Goal: Obtain resource: Download file/media

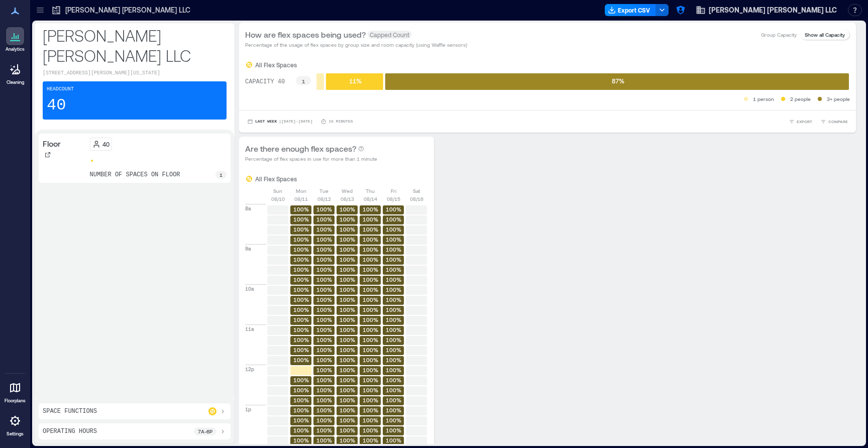
click at [5, 423] on link "Settings" at bounding box center [15, 424] width 24 height 31
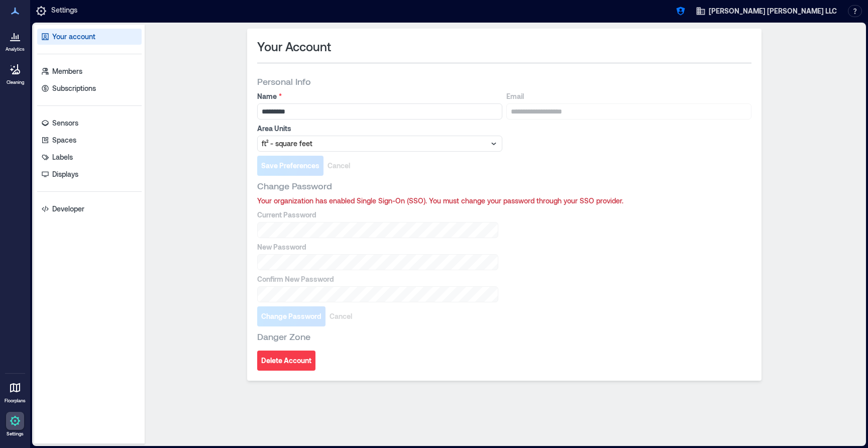
click at [11, 391] on icon at bounding box center [15, 388] width 10 height 10
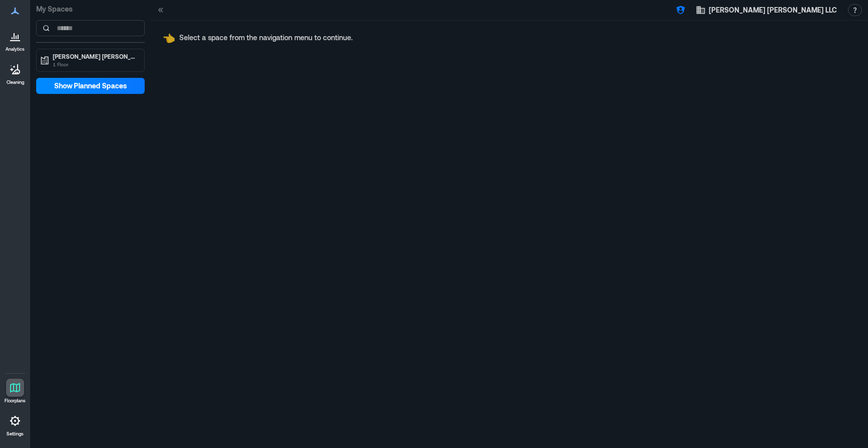
click at [22, 388] on div at bounding box center [15, 388] width 18 height 18
click at [75, 56] on p "[PERSON_NAME] [PERSON_NAME] LLC" at bounding box center [95, 56] width 84 height 8
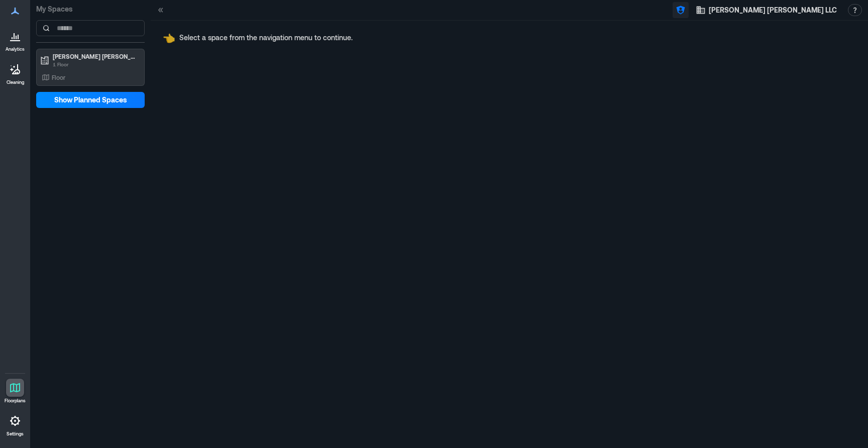
click at [686, 13] on icon "button" at bounding box center [681, 10] width 10 height 10
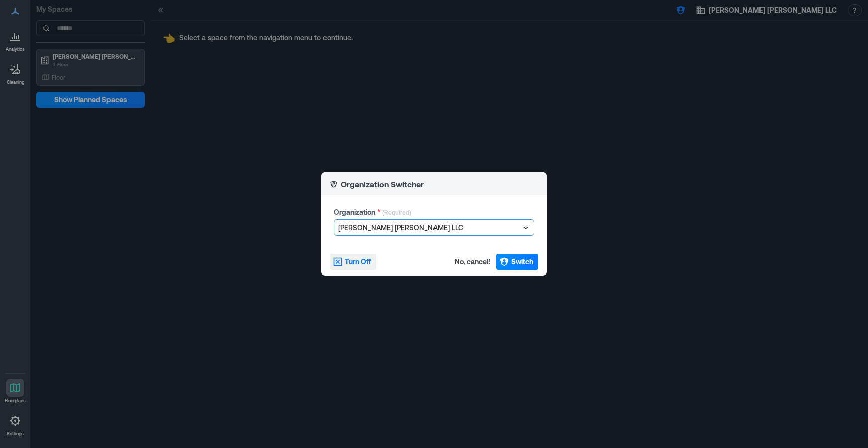
click at [372, 255] on button "Turn Off" at bounding box center [353, 262] width 47 height 16
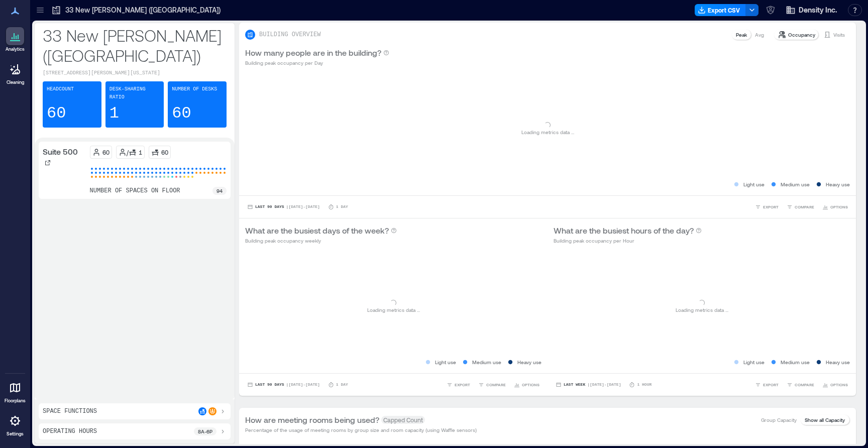
click at [15, 392] on icon at bounding box center [15, 388] width 12 height 12
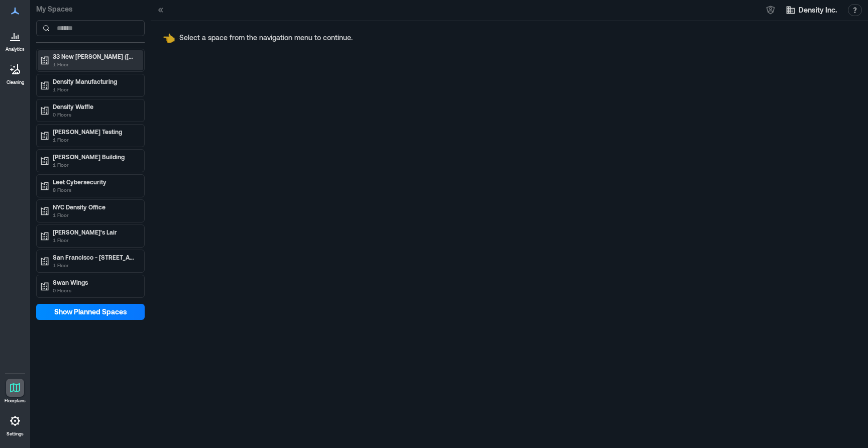
click at [103, 60] on p "33 New Montgomery (SF)" at bounding box center [95, 56] width 84 height 8
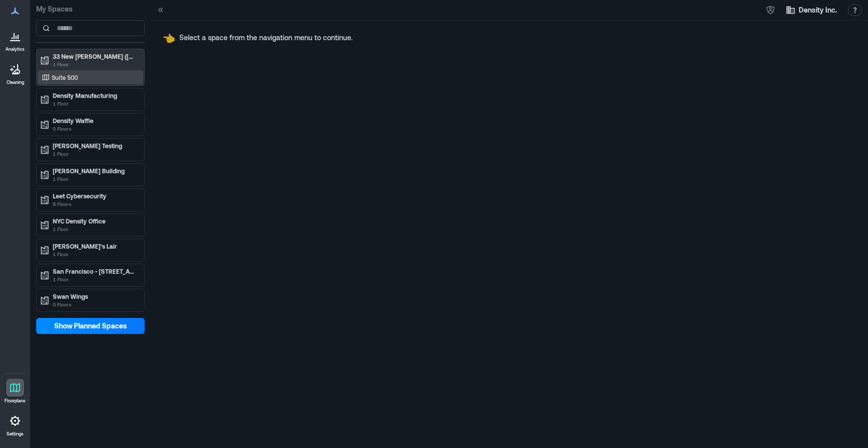
click at [106, 75] on div "Suite 500" at bounding box center [88, 77] width 97 height 10
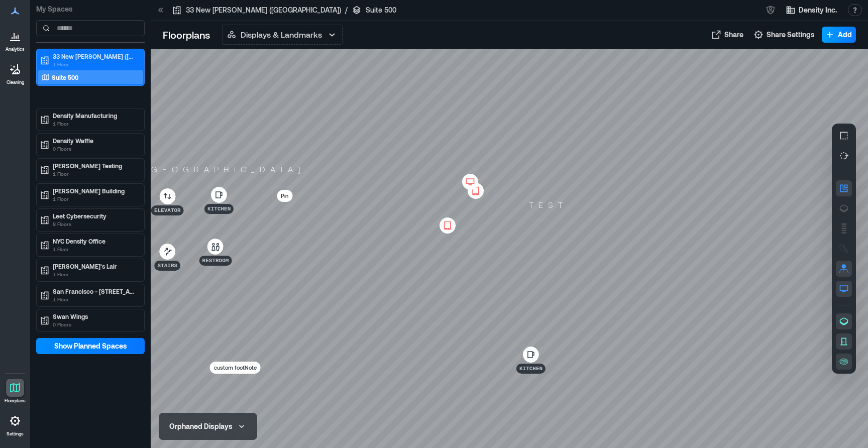
click at [837, 34] on button "Add" at bounding box center [839, 35] width 34 height 16
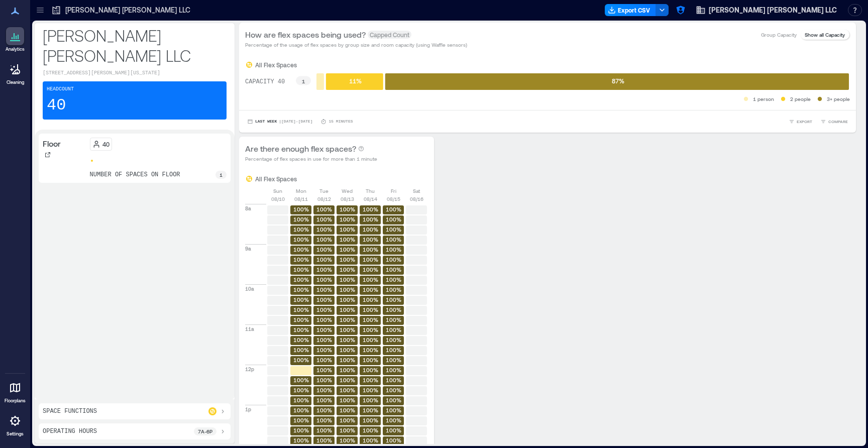
click at [37, 18] on div at bounding box center [40, 10] width 16 height 16
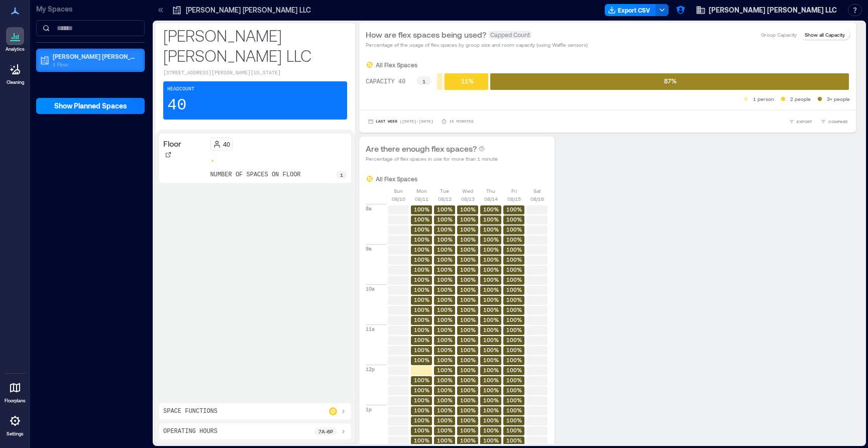
click at [65, 67] on p "1 Floor" at bounding box center [95, 64] width 84 height 8
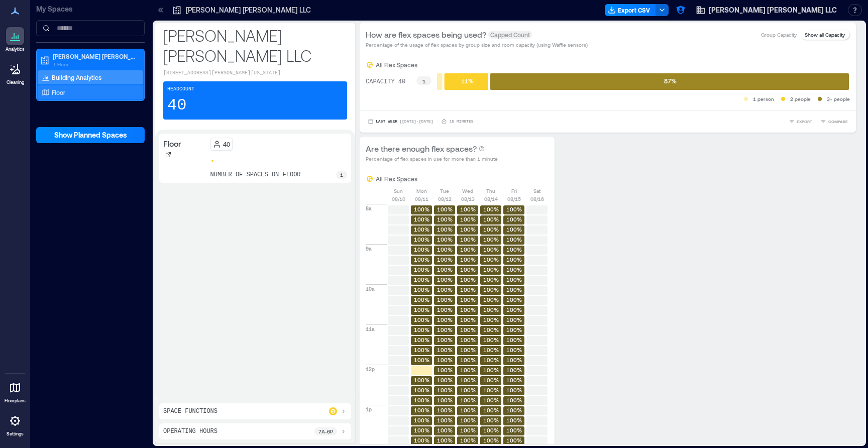
click at [72, 88] on div "Floor" at bounding box center [88, 92] width 97 height 10
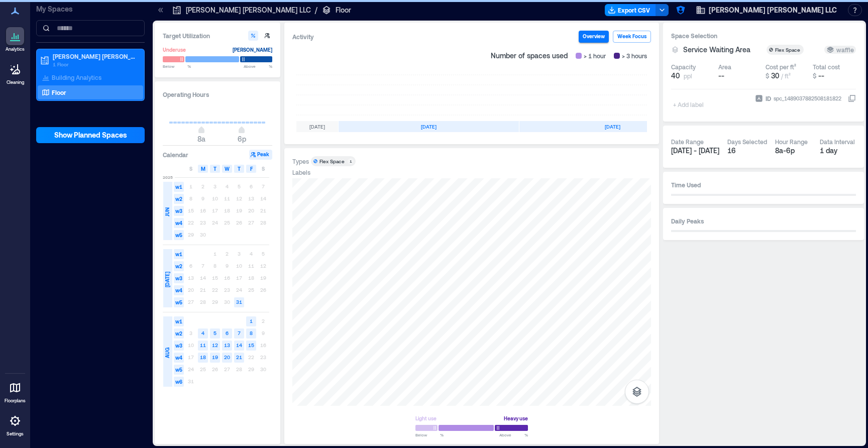
scroll to position [0, 192]
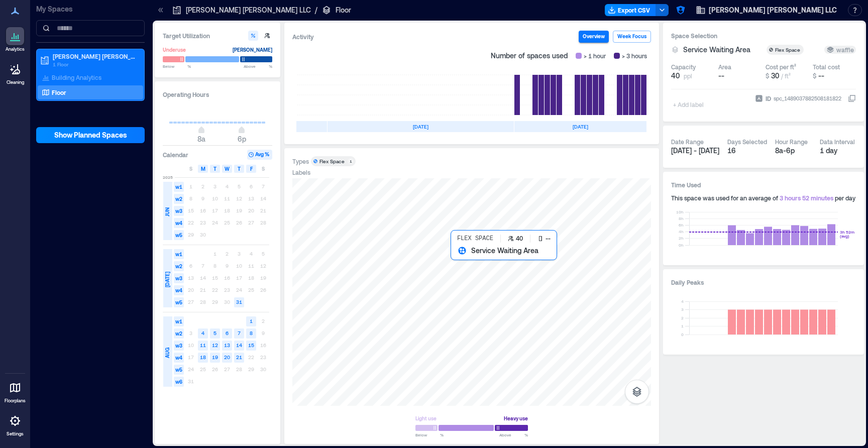
click at [463, 271] on div at bounding box center [471, 292] width 359 height 228
click at [469, 259] on div at bounding box center [471, 292] width 359 height 228
click at [656, 9] on button "Export CSV" at bounding box center [630, 10] width 51 height 12
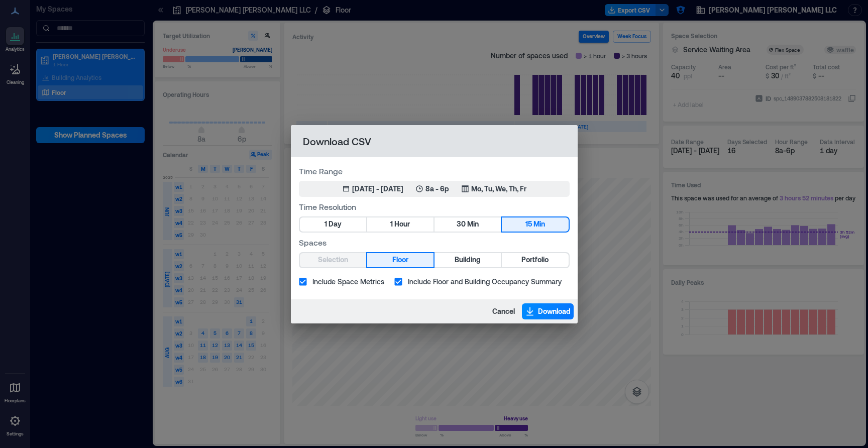
click at [553, 302] on div "Cancel Download" at bounding box center [434, 312] width 287 height 24
click at [553, 308] on span "Download" at bounding box center [554, 312] width 33 height 10
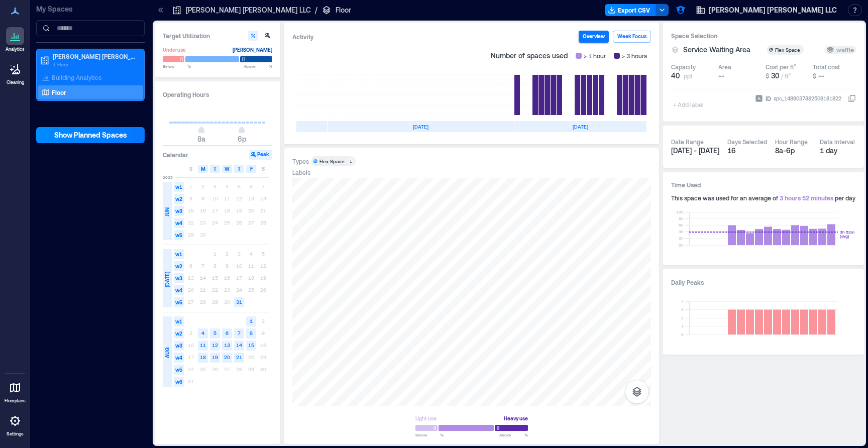
click at [666, 10] on icon "button" at bounding box center [662, 10] width 8 height 8
click at [601, 8] on div at bounding box center [479, 10] width 243 height 16
click at [656, 12] on button "Export CSV" at bounding box center [630, 10] width 51 height 12
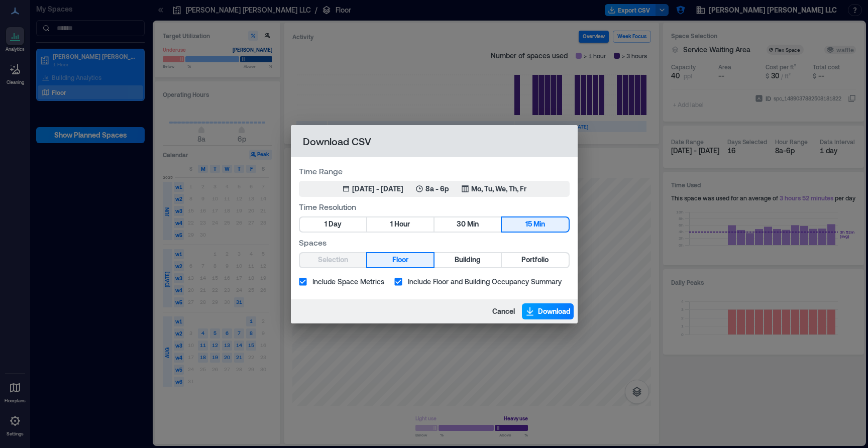
click at [545, 310] on span "Download" at bounding box center [554, 312] width 33 height 10
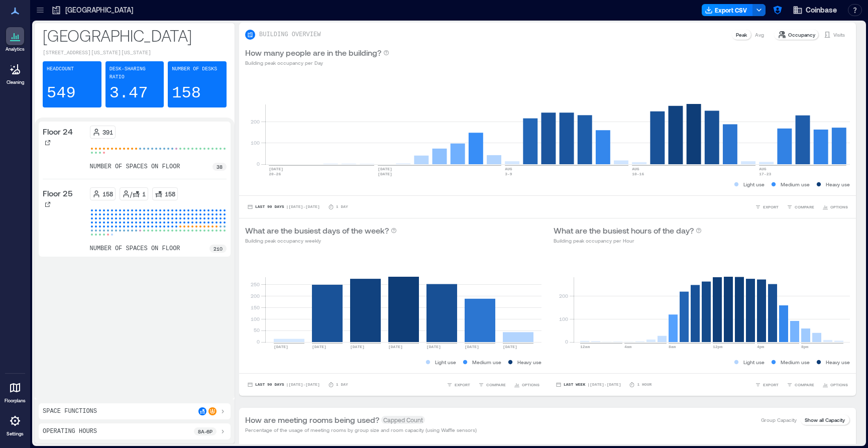
click at [42, 15] on icon at bounding box center [40, 10] width 10 height 10
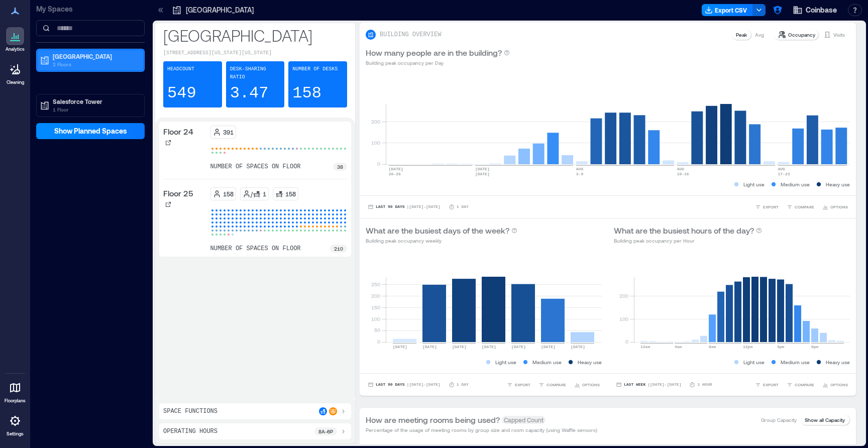
click at [60, 69] on div "NYC 2 Floors" at bounding box center [91, 60] width 106 height 20
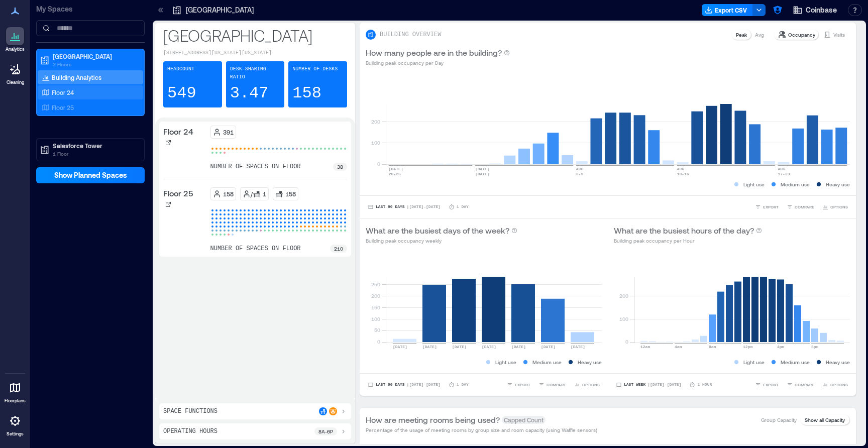
click at [68, 91] on p "Floor 24" at bounding box center [63, 92] width 22 height 8
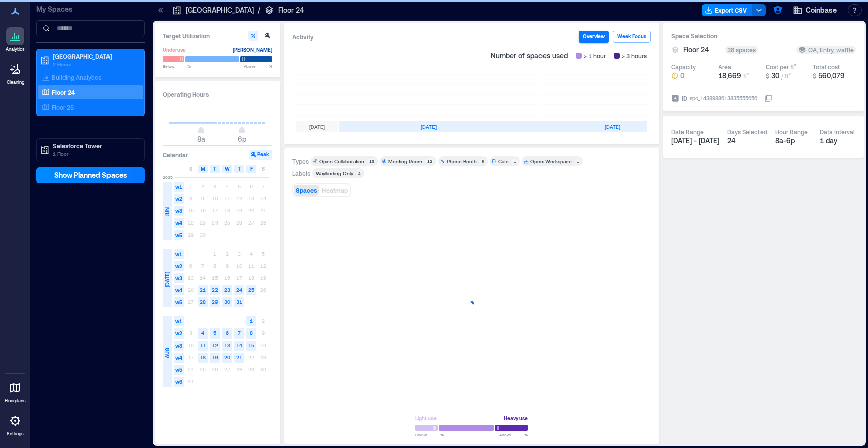
scroll to position [0, 192]
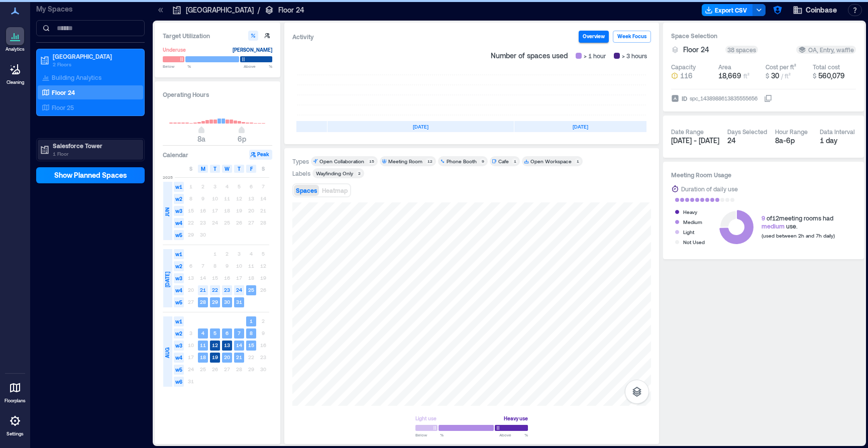
click at [77, 154] on p "1 Floor" at bounding box center [95, 154] width 84 height 8
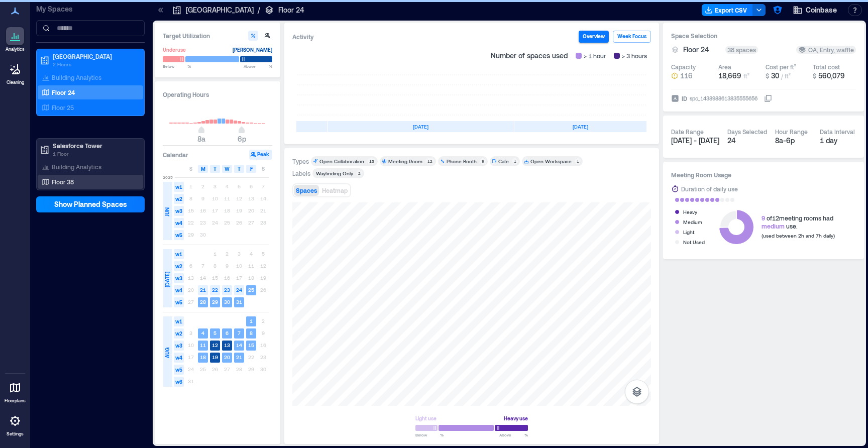
click at [80, 185] on div "Floor 38" at bounding box center [88, 182] width 97 height 10
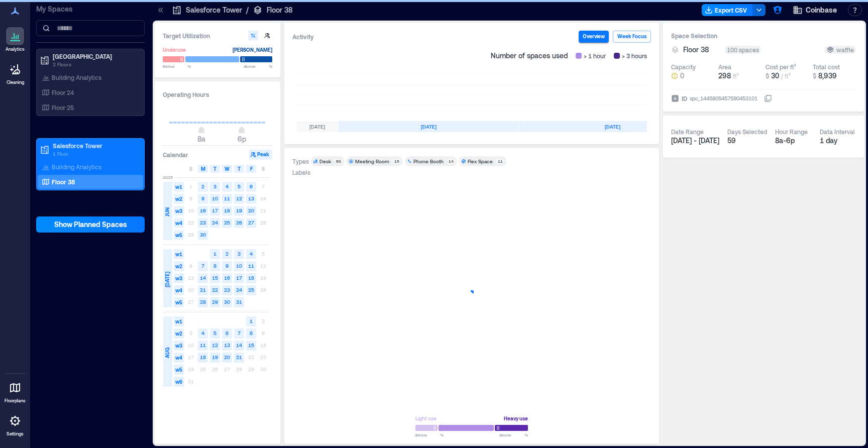
scroll to position [0, 192]
click at [745, 8] on button "Export CSV" at bounding box center [727, 10] width 51 height 12
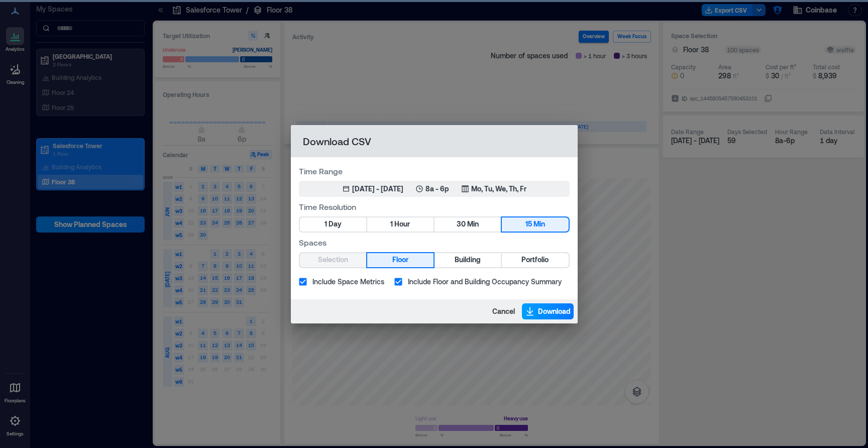
click at [555, 310] on span "Download" at bounding box center [554, 312] width 33 height 10
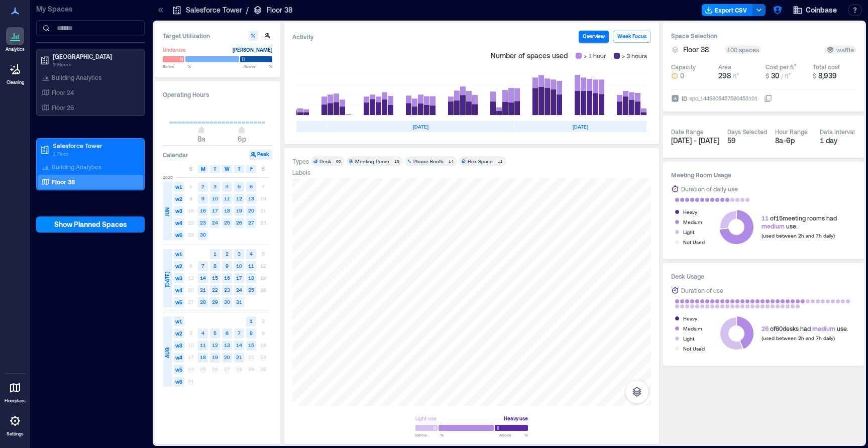
click at [560, 16] on div at bounding box center [499, 10] width 399 height 16
click at [740, 10] on button "Export CSV" at bounding box center [727, 10] width 51 height 12
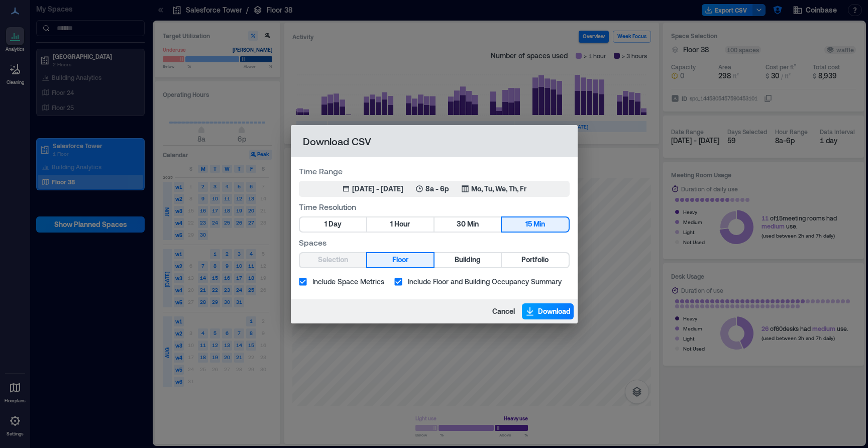
click at [539, 314] on span "Download" at bounding box center [554, 312] width 33 height 10
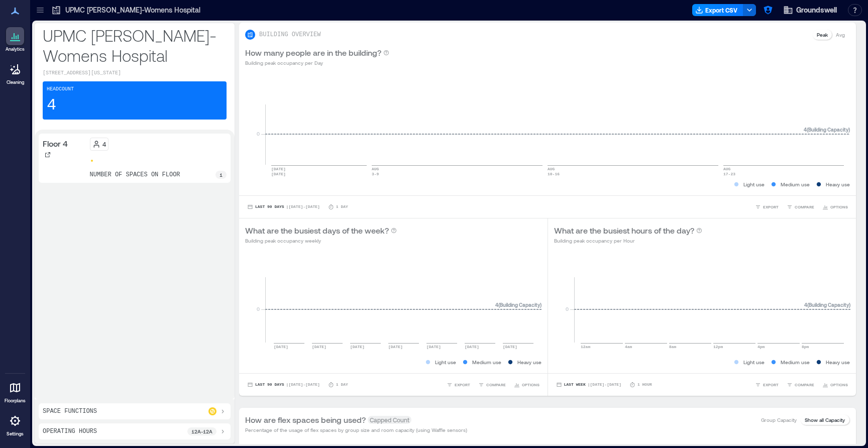
click at [40, 9] on icon at bounding box center [40, 10] width 10 height 10
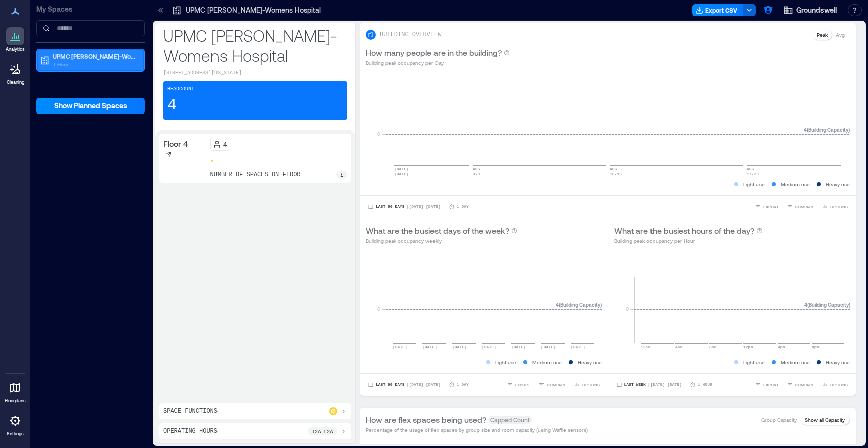
click at [65, 65] on p "1 Floor" at bounding box center [95, 64] width 84 height 8
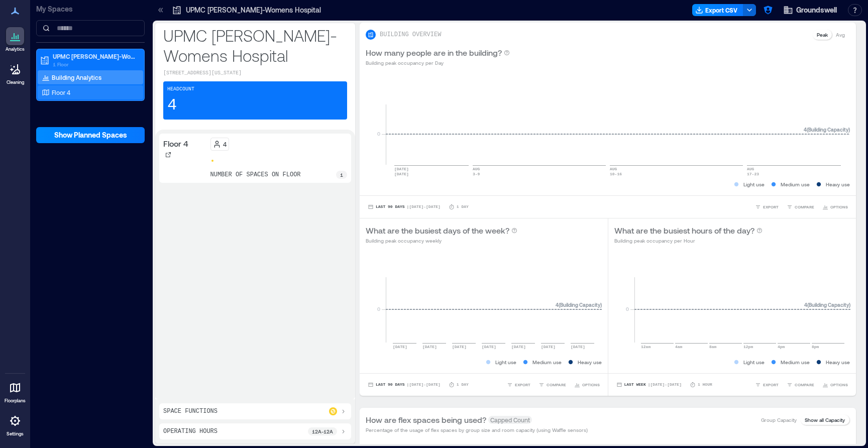
click at [73, 91] on div "Floor 4" at bounding box center [88, 92] width 97 height 10
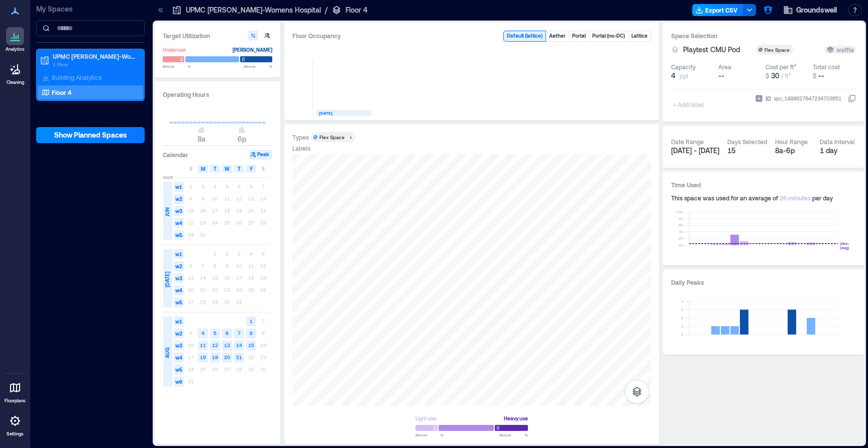
click at [723, 15] on button "Export CSV" at bounding box center [718, 10] width 51 height 12
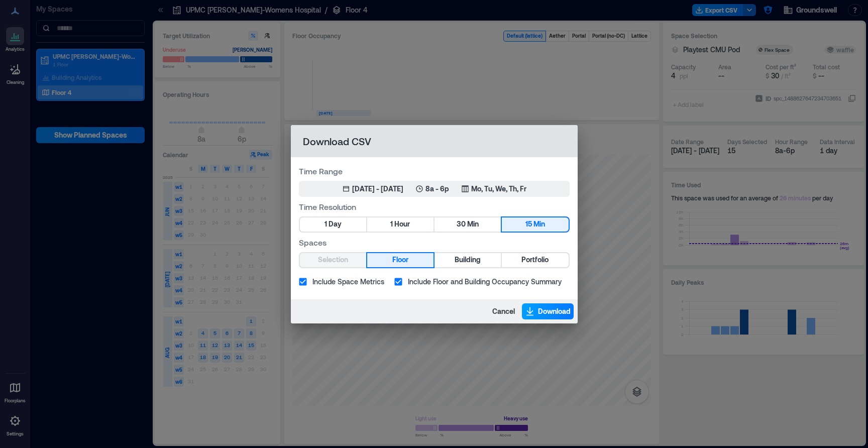
click at [536, 311] on button "Download" at bounding box center [548, 312] width 52 height 16
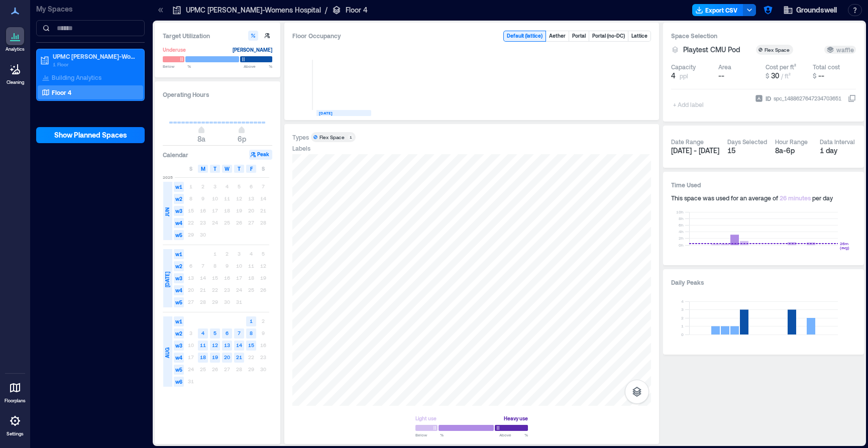
click at [732, 8] on button "Export CSV" at bounding box center [718, 10] width 51 height 12
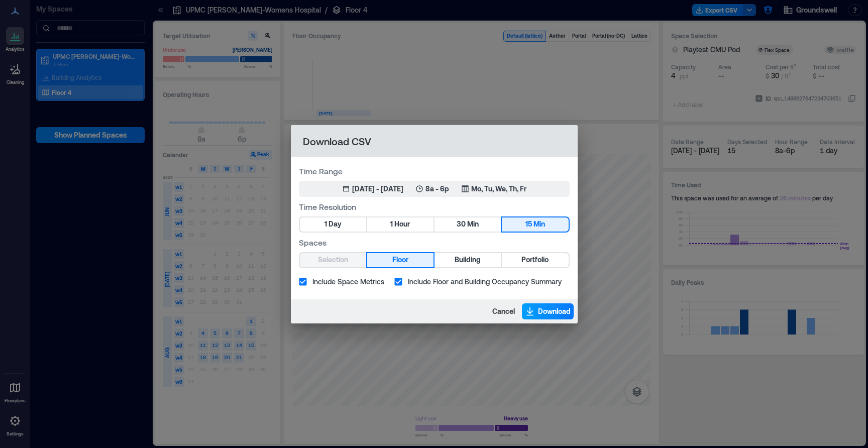
click at [546, 310] on span "Download" at bounding box center [554, 312] width 33 height 10
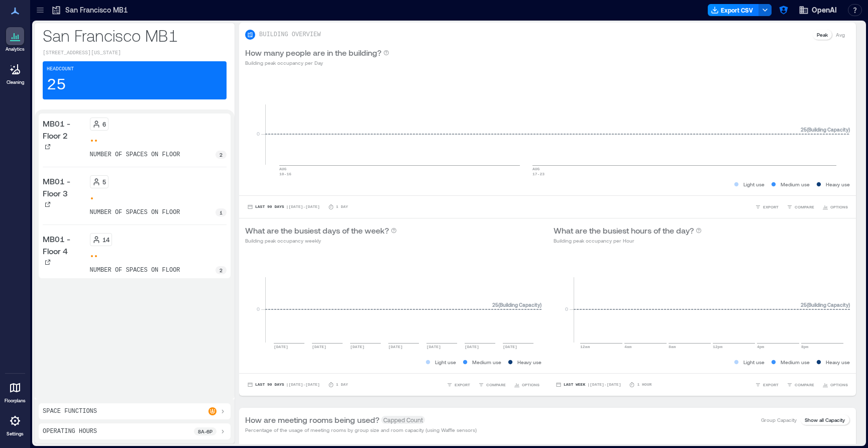
click at [42, 12] on icon at bounding box center [40, 12] width 7 height 1
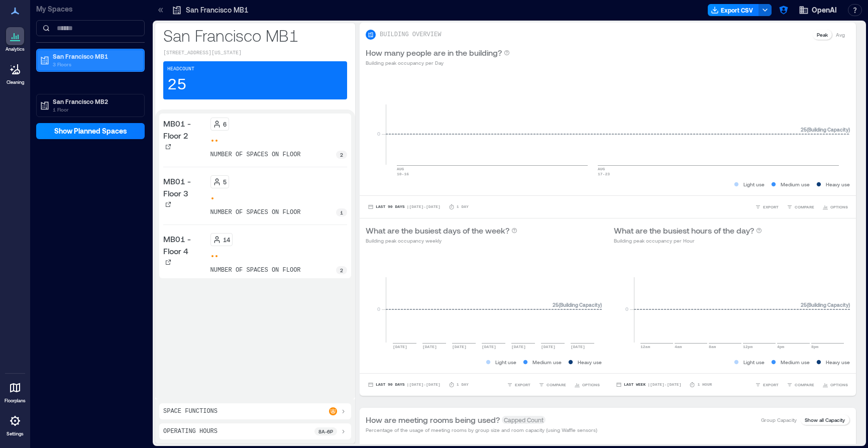
click at [77, 66] on p "3 Floors" at bounding box center [95, 64] width 84 height 8
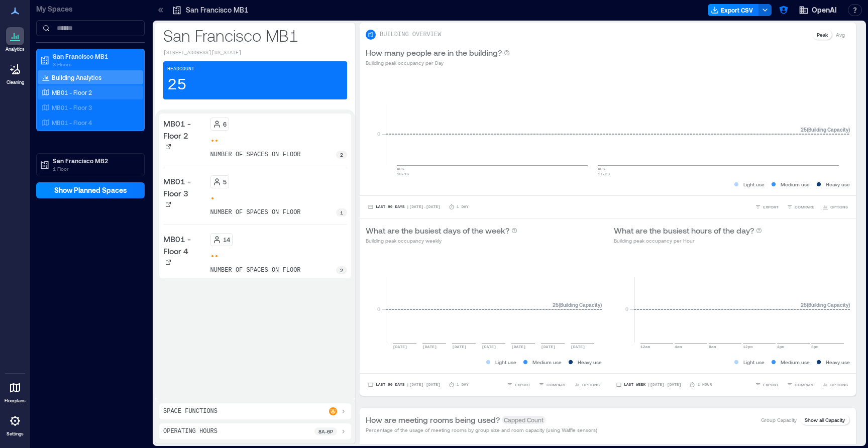
click at [81, 95] on p "MB01 - Floor 2" at bounding box center [72, 92] width 40 height 8
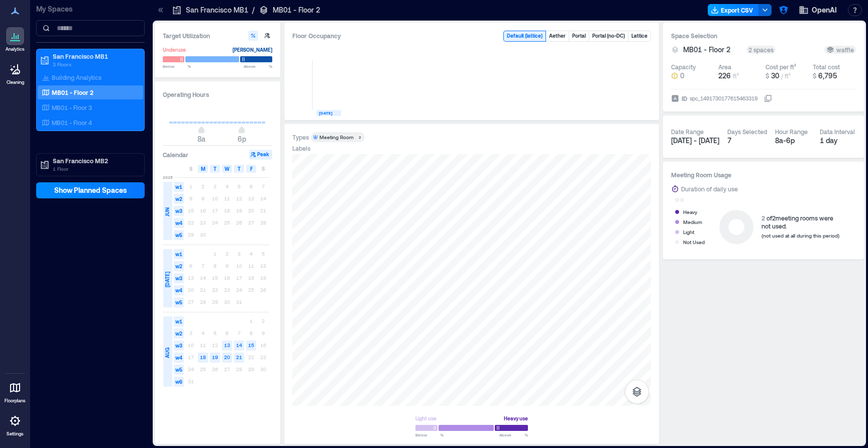
click at [738, 11] on button "Export CSV" at bounding box center [733, 10] width 51 height 12
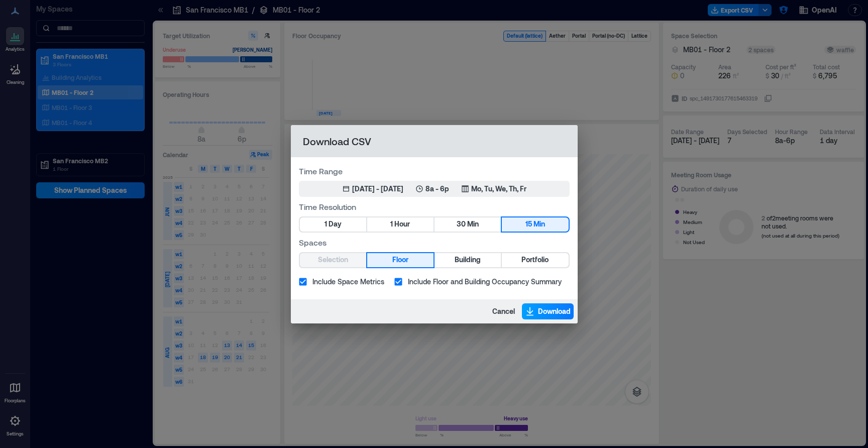
click at [536, 309] on button "Download" at bounding box center [548, 312] width 52 height 16
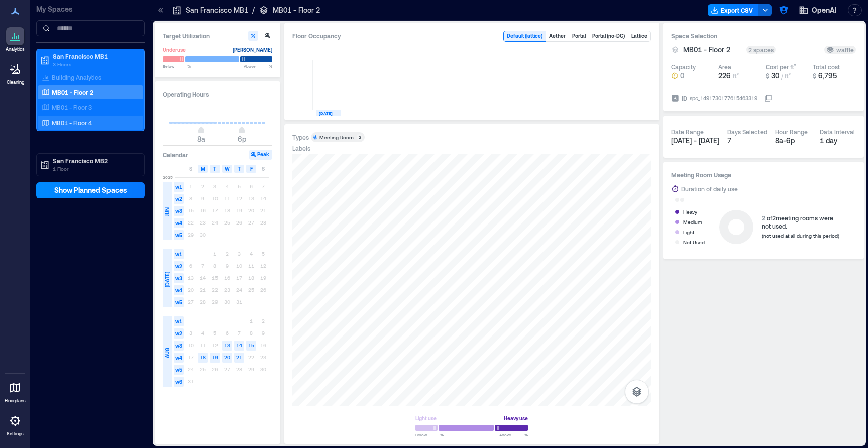
click at [96, 124] on div "MB01 - Floor 4" at bounding box center [88, 123] width 97 height 10
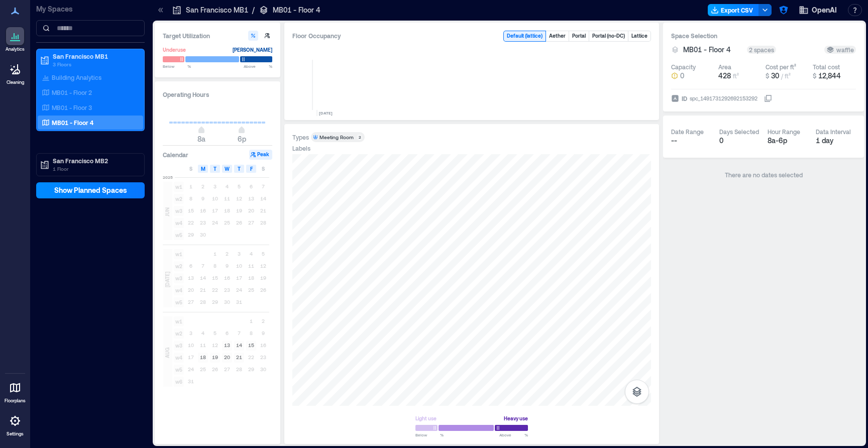
click at [743, 10] on button "Export CSV" at bounding box center [733, 10] width 51 height 12
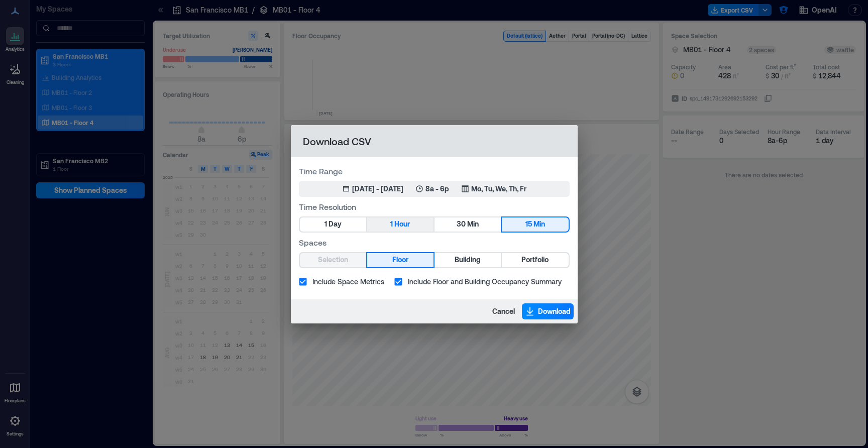
click at [398, 230] on button "1 Hour" at bounding box center [400, 225] width 66 height 14
click at [555, 315] on span "Download" at bounding box center [554, 312] width 33 height 10
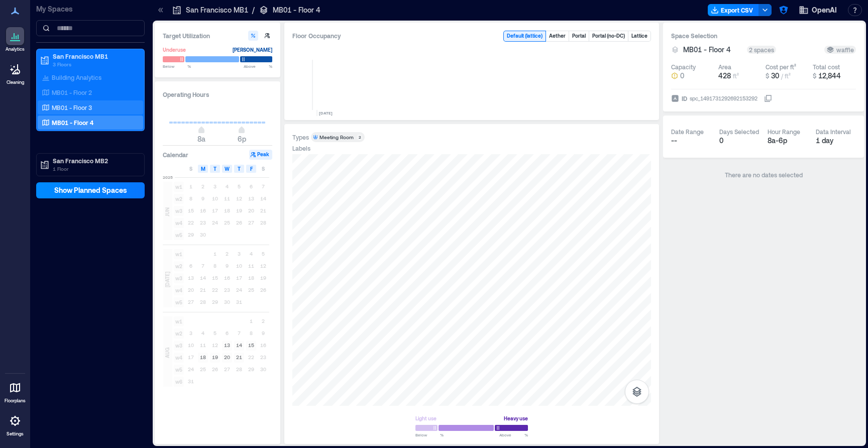
click at [111, 106] on div "MB01 - Floor 3" at bounding box center [88, 108] width 97 height 10
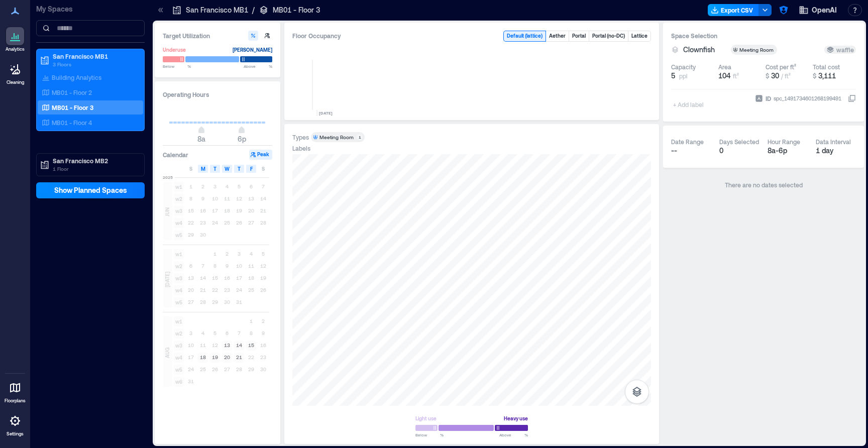
click at [743, 13] on button "Export CSV" at bounding box center [733, 10] width 51 height 12
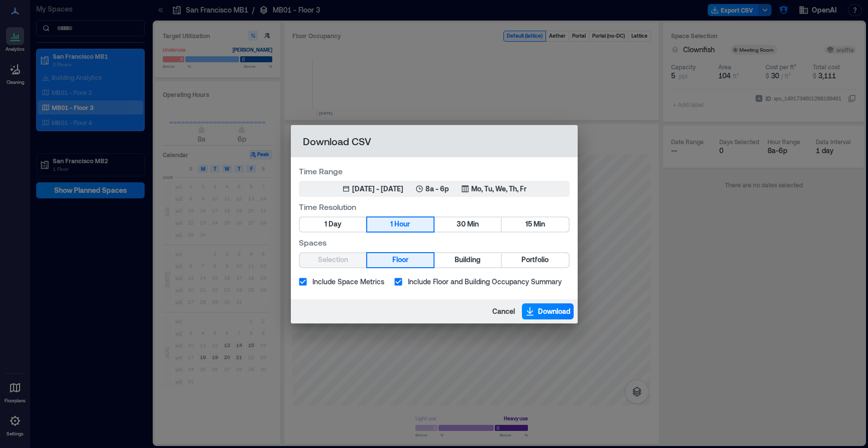
click at [541, 112] on div "Download CSV Time Range May 22, 2025 - Aug 21, 2025 8a - 6p Mo, Tu, We, Th, Fr …" at bounding box center [434, 224] width 868 height 448
click at [104, 124] on div "Download CSV Time Range May 22, 2025 - Aug 21, 2025 8a - 6p Mo, Tu, We, Th, Fr …" at bounding box center [434, 224] width 868 height 448
click at [499, 304] on button "Cancel" at bounding box center [504, 312] width 29 height 16
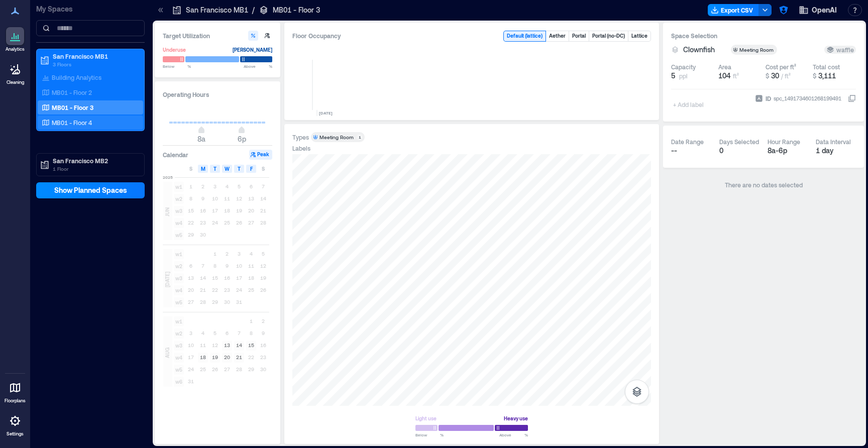
click at [108, 117] on div "MB01 - Floor 4" at bounding box center [91, 123] width 106 height 14
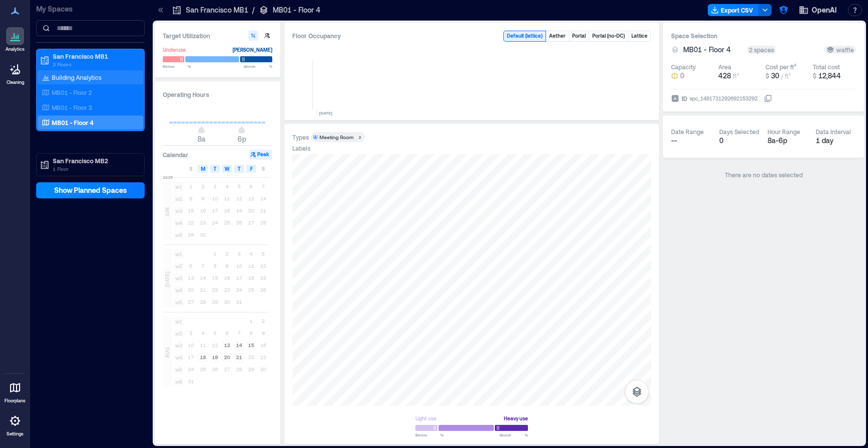
click at [83, 80] on p "Building Analytics" at bounding box center [77, 77] width 50 height 8
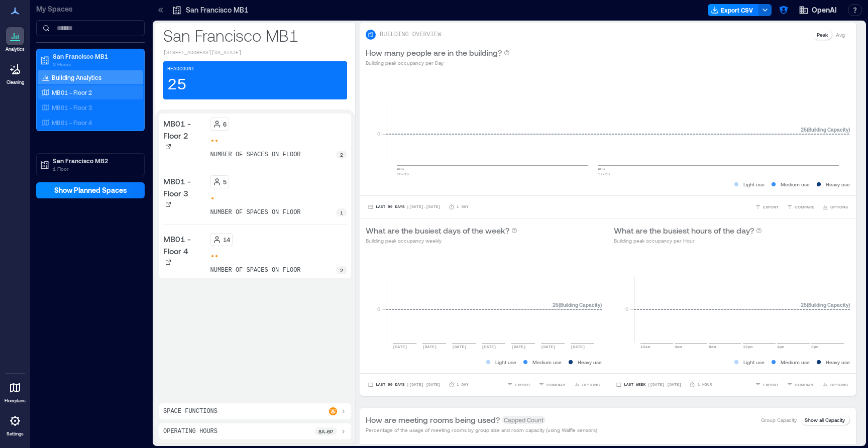
click at [84, 91] on p "MB01 - Floor 2" at bounding box center [72, 92] width 40 height 8
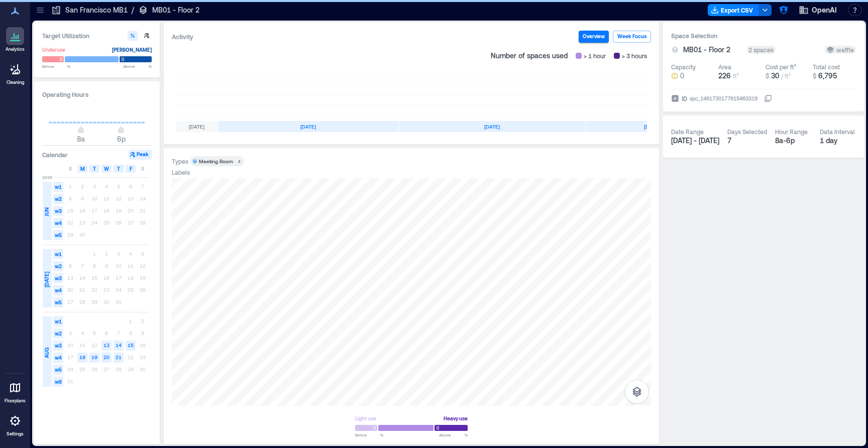
scroll to position [0, 71]
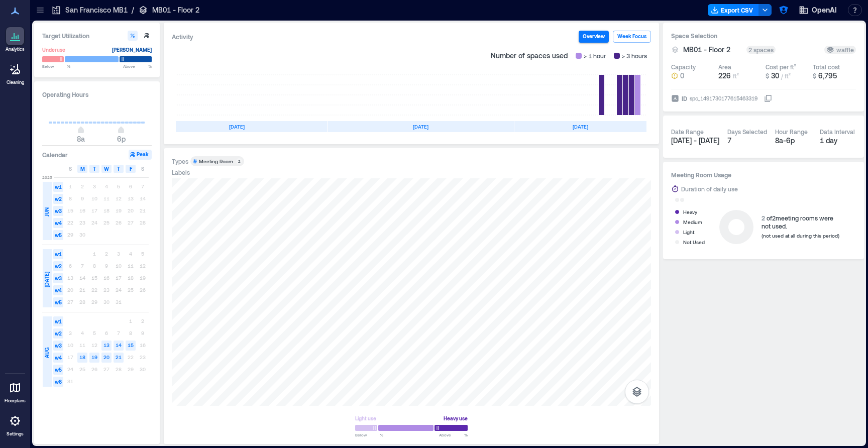
click at [47, 13] on div at bounding box center [40, 10] width 16 height 16
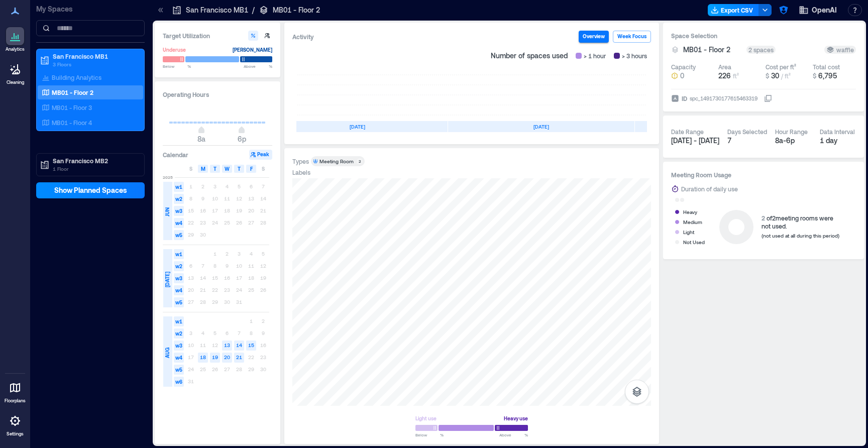
click at [715, 15] on button "Export CSV" at bounding box center [733, 10] width 51 height 12
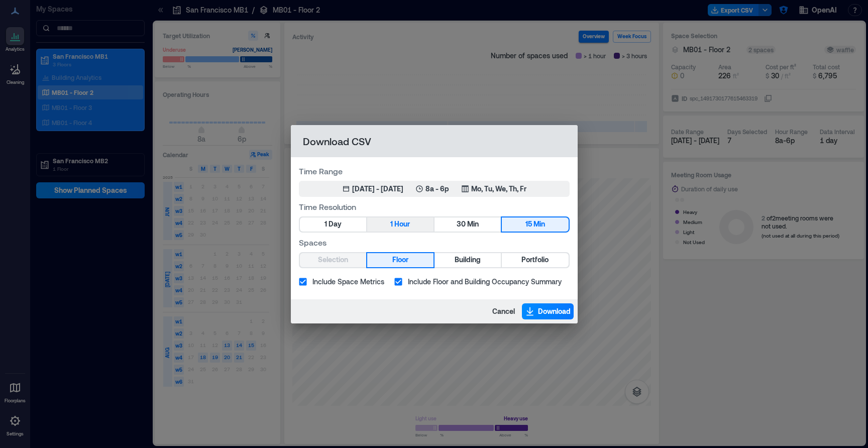
click at [413, 225] on button "1 Hour" at bounding box center [400, 225] width 66 height 14
click at [561, 314] on span "Download" at bounding box center [554, 312] width 33 height 10
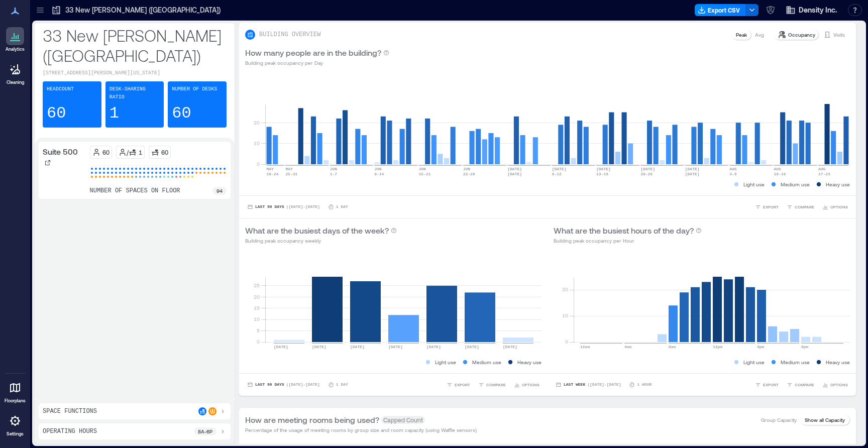
click at [40, 12] on icon at bounding box center [40, 12] width 7 height 1
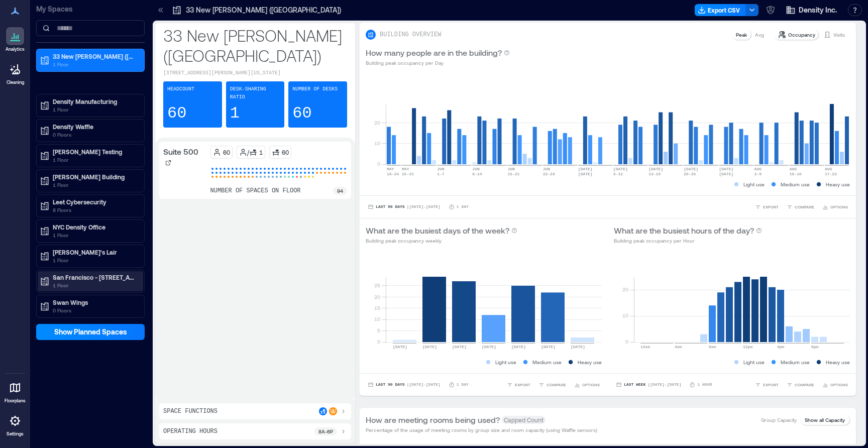
click at [68, 282] on p "1 Floor" at bounding box center [95, 285] width 84 height 8
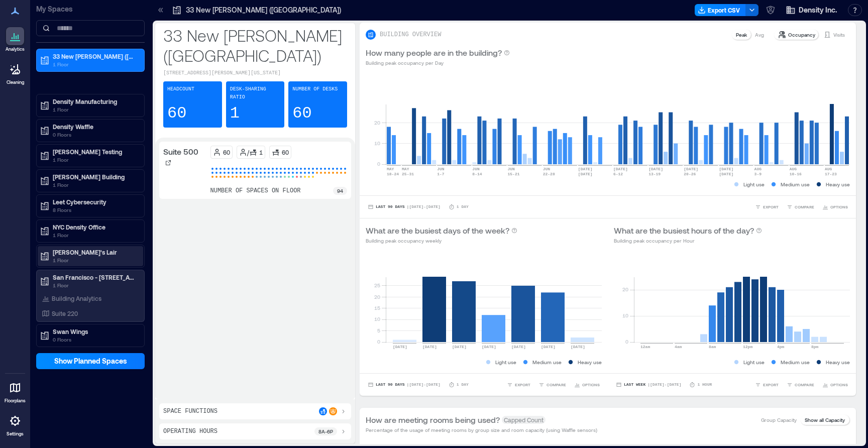
click at [82, 256] on p "1 Floor" at bounding box center [95, 260] width 84 height 8
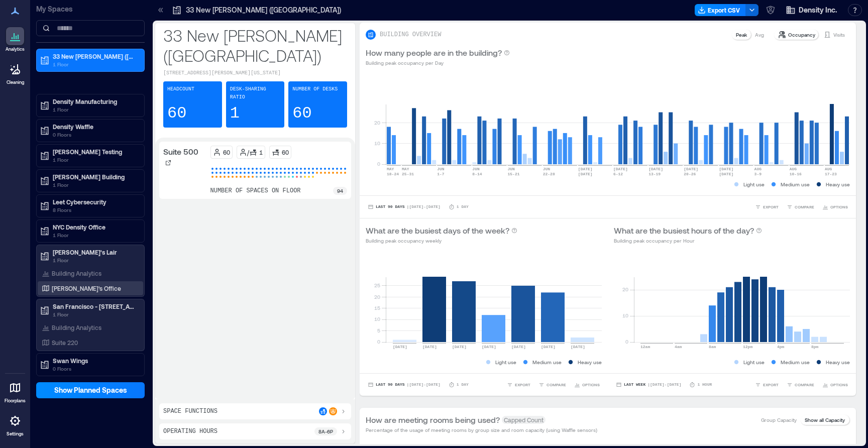
click at [101, 288] on div "[PERSON_NAME]'s Office" at bounding box center [88, 288] width 97 height 10
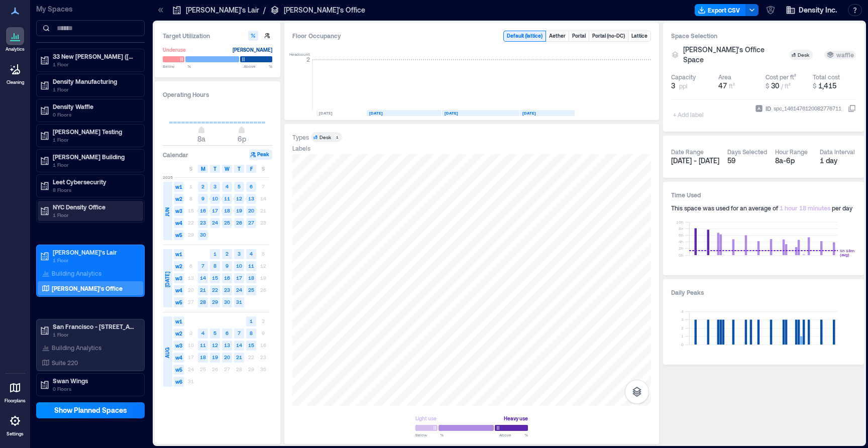
click at [94, 216] on p "1 Floor" at bounding box center [95, 215] width 84 height 8
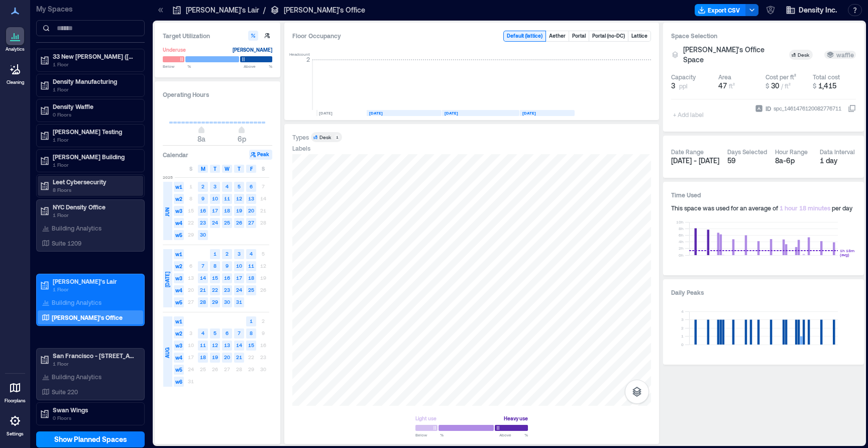
click at [90, 193] on p "8 Floors" at bounding box center [95, 190] width 84 height 8
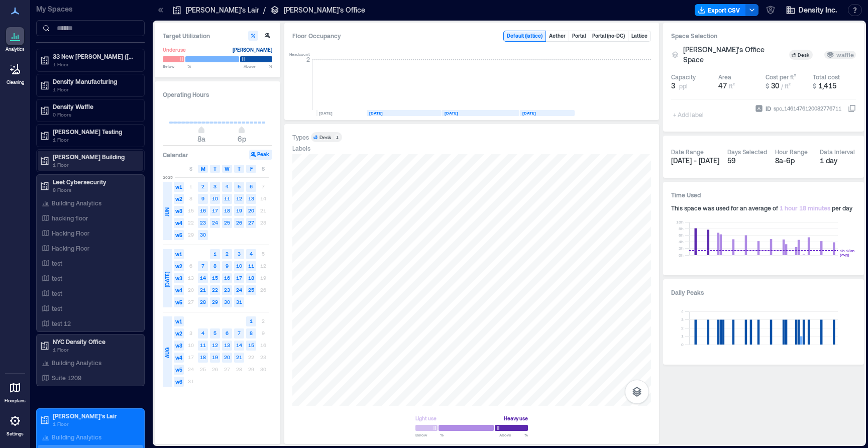
click at [95, 163] on p "1 Floor" at bounding box center [95, 165] width 84 height 8
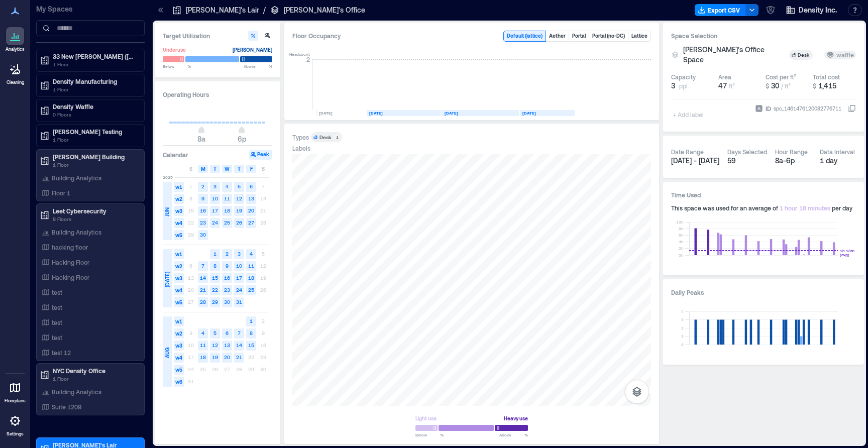
click at [89, 147] on div "John Routines Testing 1 Floor" at bounding box center [90, 135] width 109 height 23
click at [89, 142] on p "1 Floor" at bounding box center [95, 140] width 84 height 8
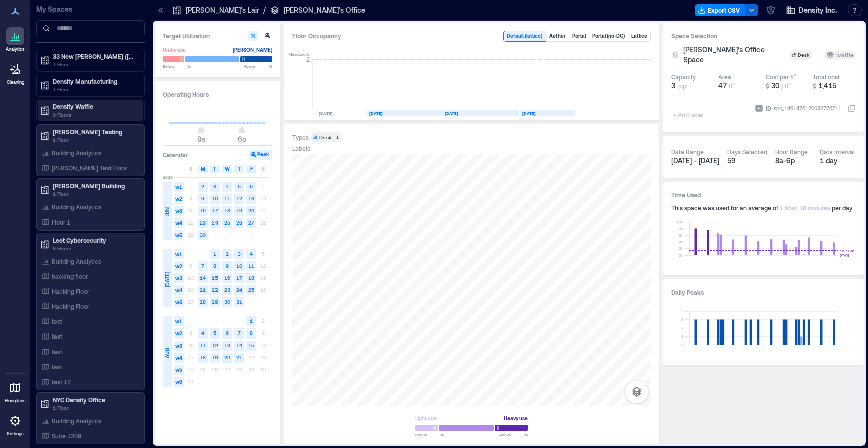
click at [94, 119] on div "Density Waffle 0 Floors" at bounding box center [91, 111] width 106 height 20
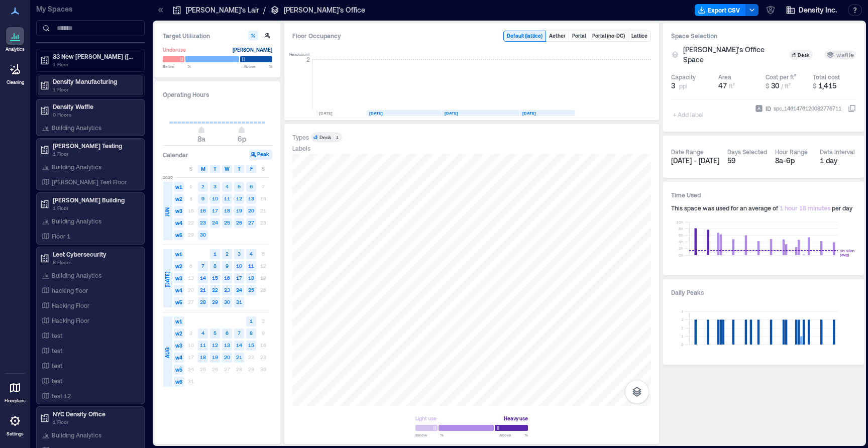
click at [102, 91] on p "1 Floor" at bounding box center [95, 89] width 84 height 8
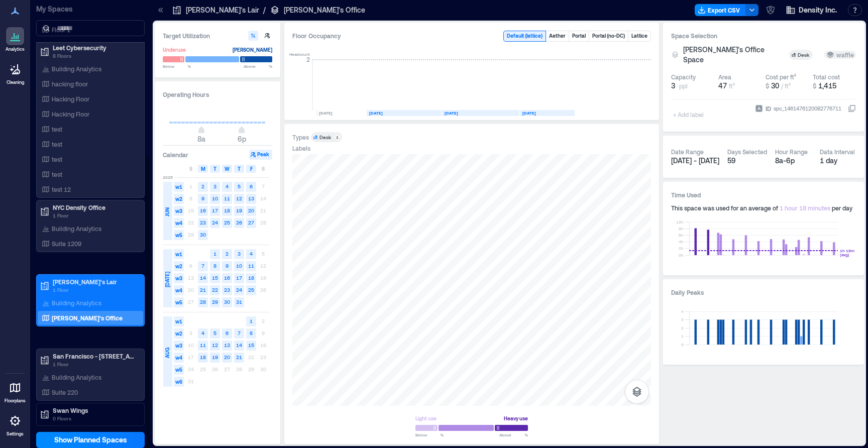
scroll to position [1, 0]
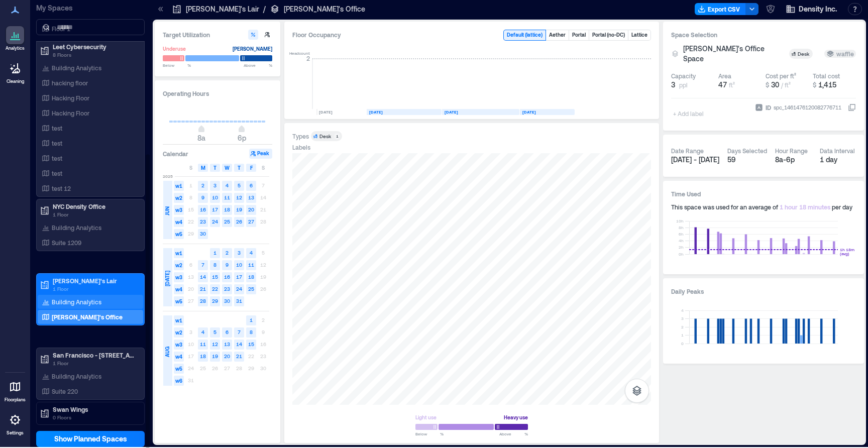
click at [87, 297] on div "Building Analytics" at bounding box center [91, 302] width 106 height 14
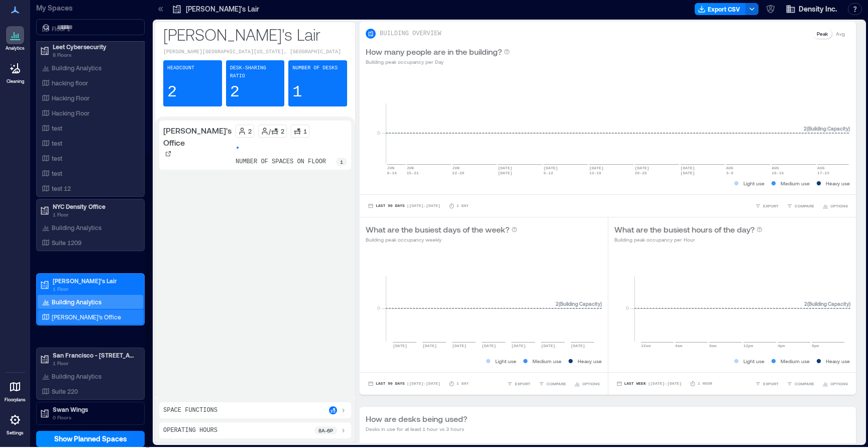
click at [108, 313] on div "Patrick's Office" at bounding box center [88, 317] width 97 height 10
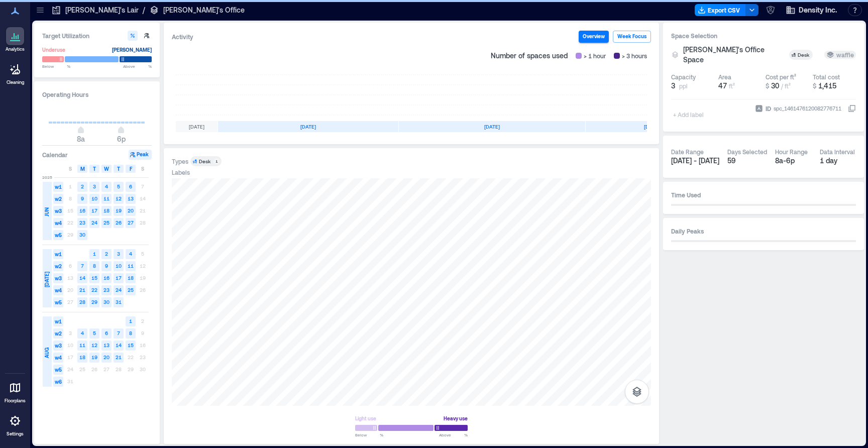
scroll to position [0, 71]
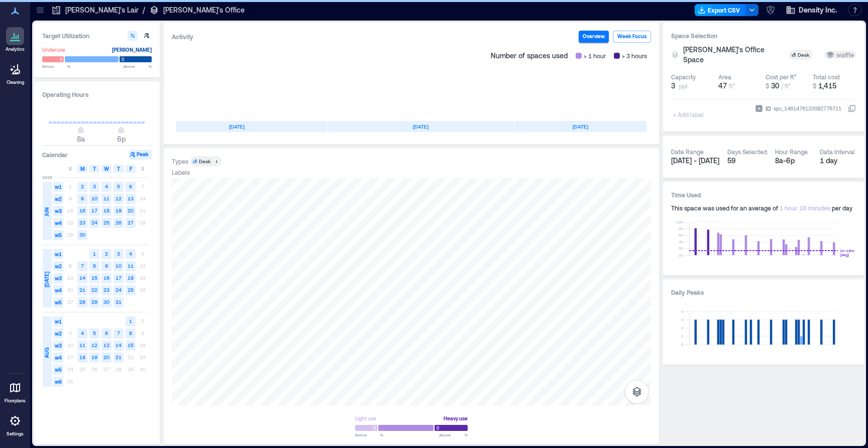
click at [723, 13] on button "Export CSV" at bounding box center [720, 10] width 51 height 12
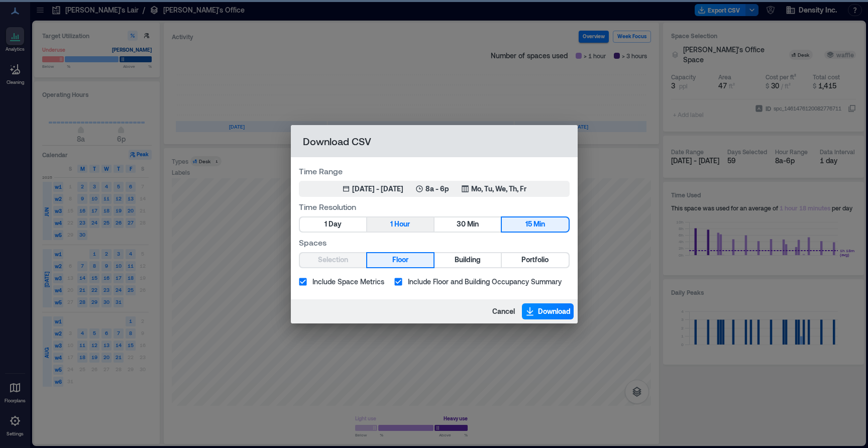
click at [413, 220] on button "1 Hour" at bounding box center [400, 225] width 66 height 14
click at [550, 317] on button "Download" at bounding box center [548, 312] width 52 height 16
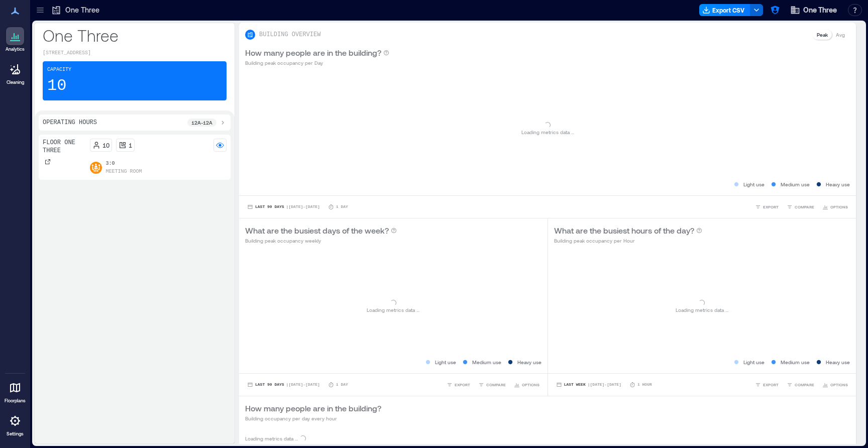
click at [43, 12] on icon at bounding box center [40, 12] width 7 height 1
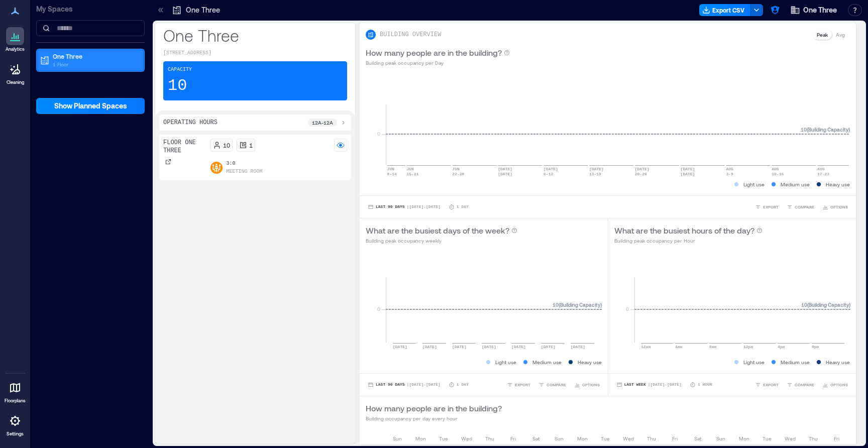
click at [71, 64] on p "1 Floor" at bounding box center [95, 64] width 84 height 8
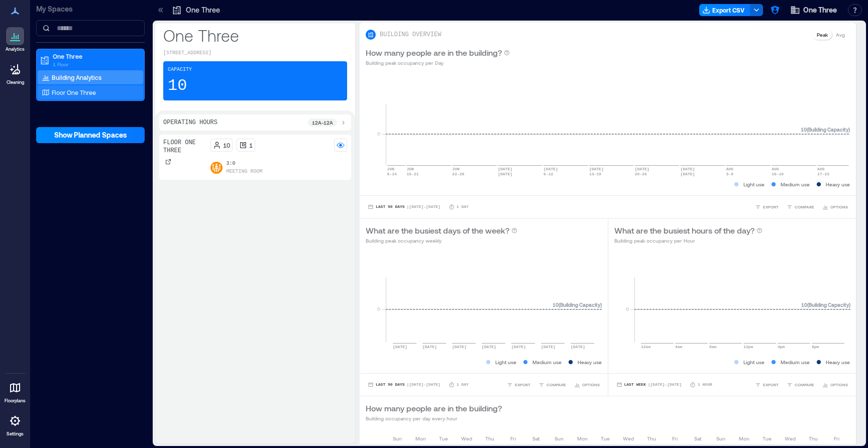
click at [81, 95] on p "Floor One Three" at bounding box center [74, 92] width 44 height 8
